Goal: Information Seeking & Learning: Learn about a topic

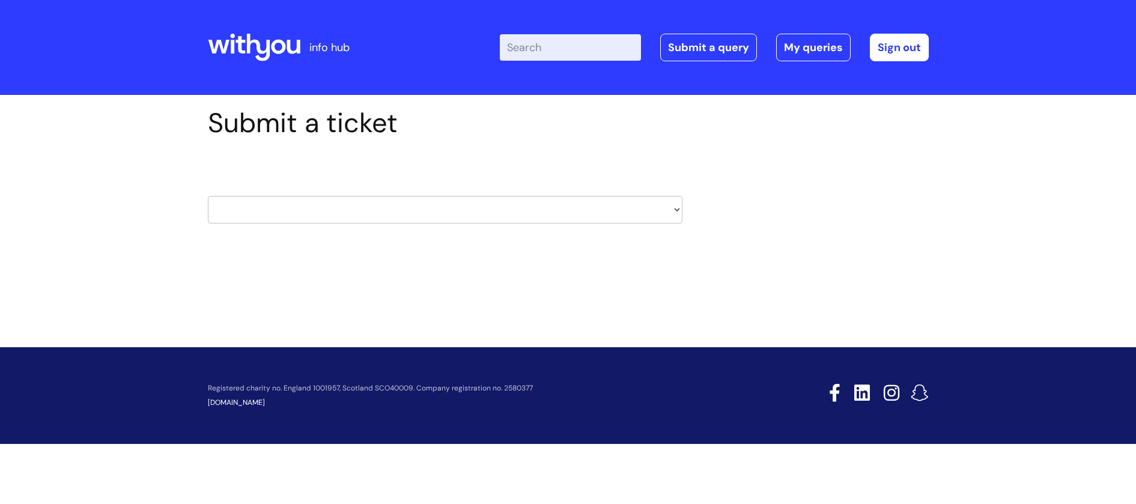
click at [234, 44] on icon at bounding box center [254, 47] width 93 height 29
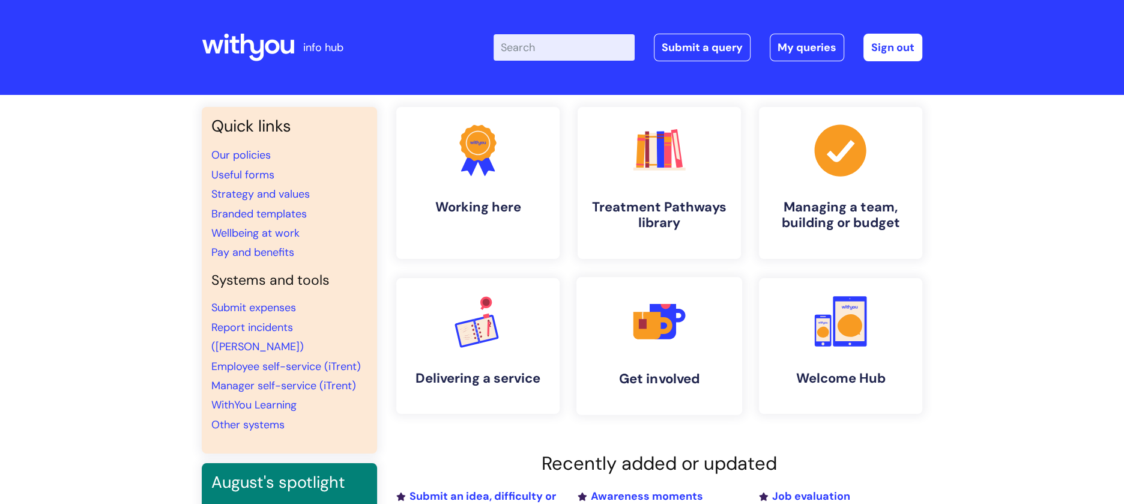
click at [652, 338] on icon at bounding box center [648, 326] width 28 height 28
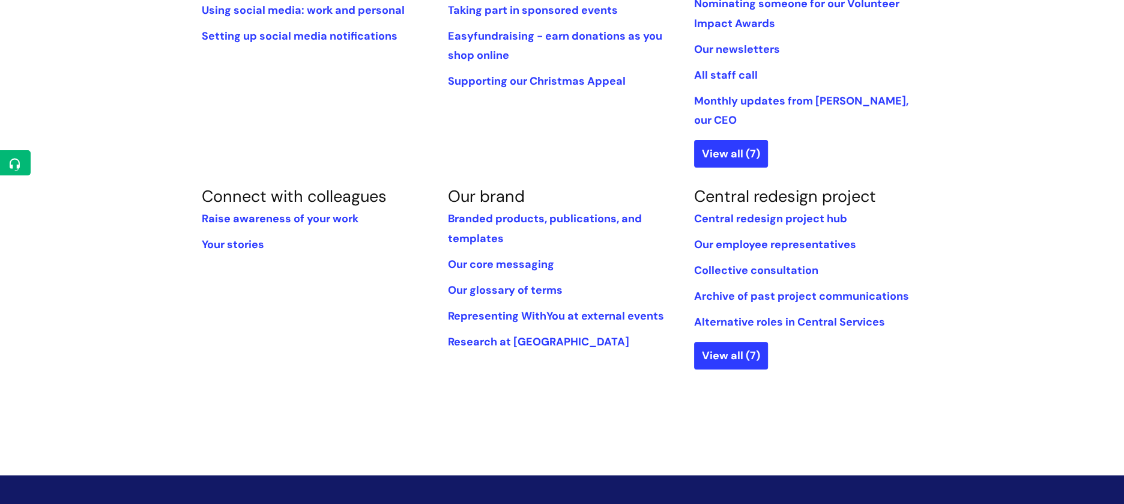
scroll to position [441, 0]
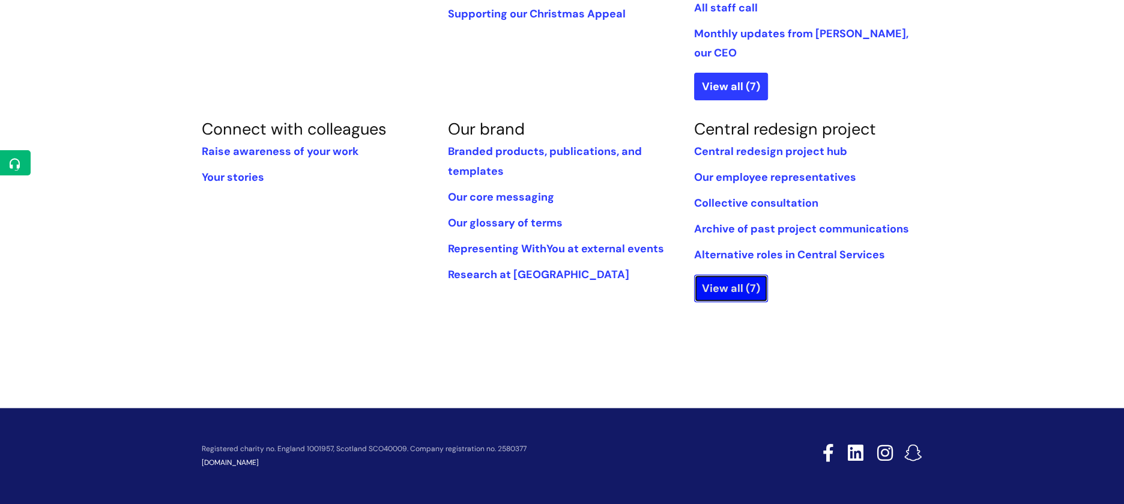
click at [738, 275] on link "View all (7)" at bounding box center [731, 289] width 74 height 28
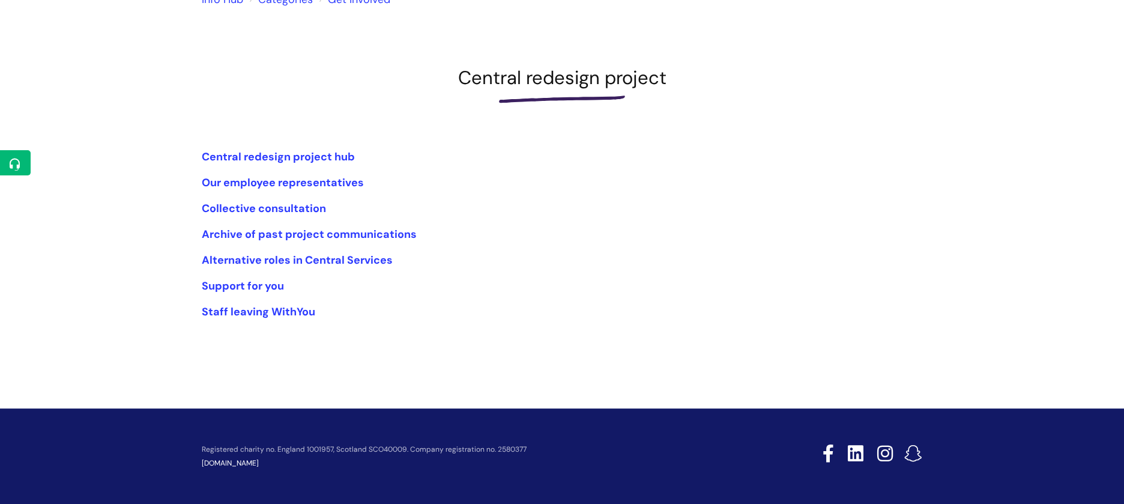
scroll to position [142, 0]
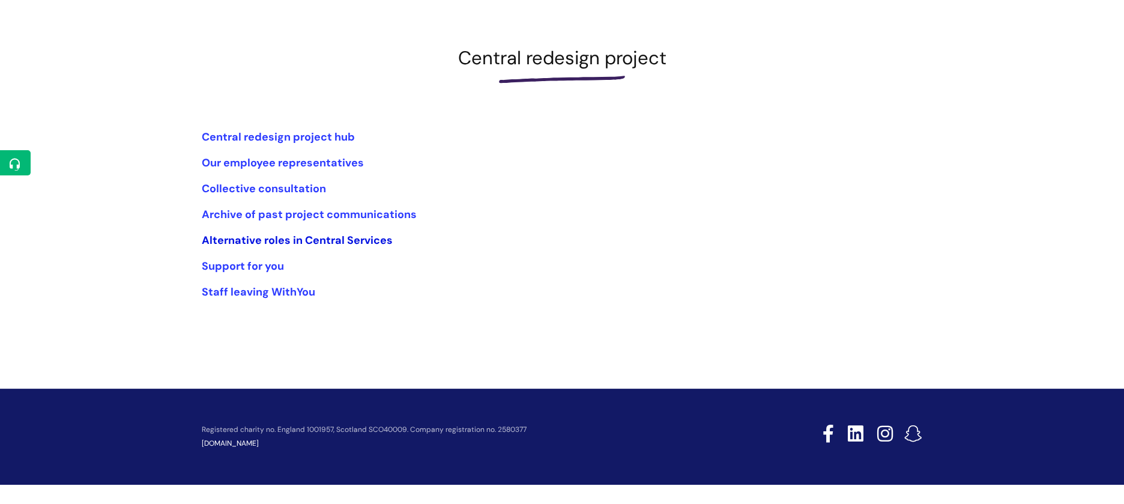
click at [262, 240] on link "Alternative roles in Central Services" at bounding box center [297, 240] width 191 height 14
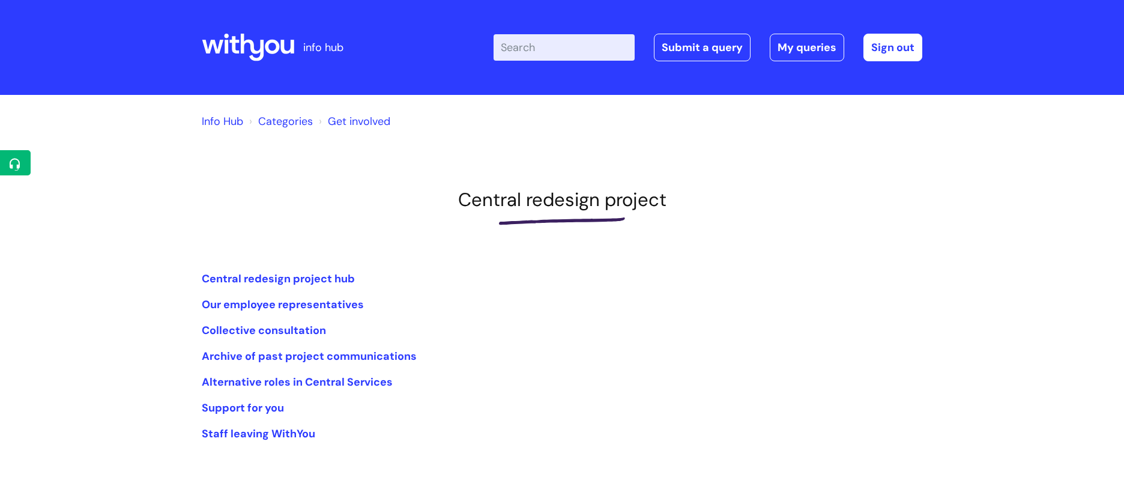
scroll to position [142, 0]
